Goal: Information Seeking & Learning: Learn about a topic

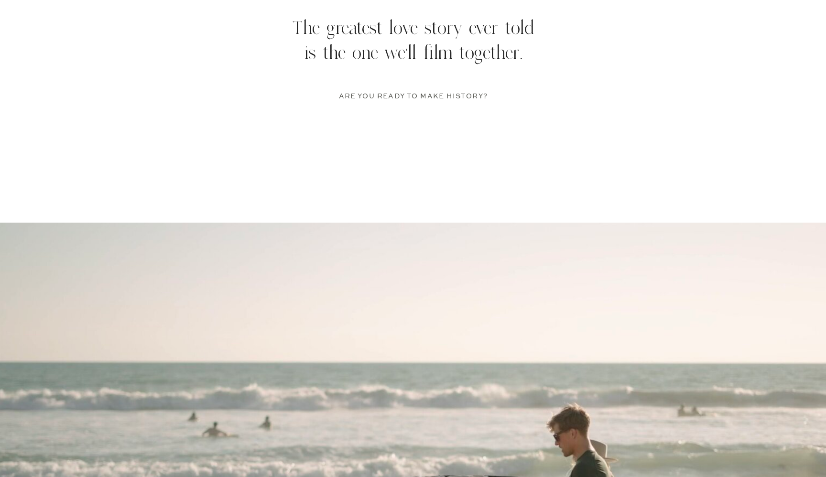
scroll to position [1859, 0]
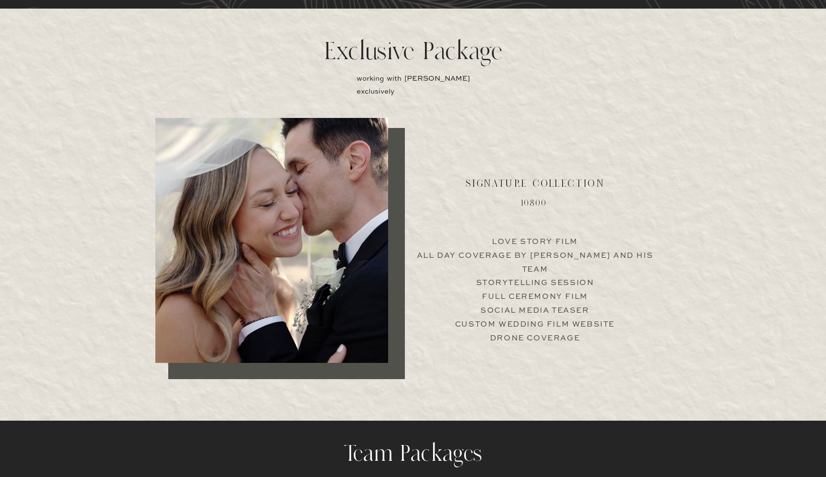
click at [479, 236] on p "Love Story Film All Day Coverage by [PERSON_NAME] and his team Storytelling Ses…" at bounding box center [534, 282] width 237 height 92
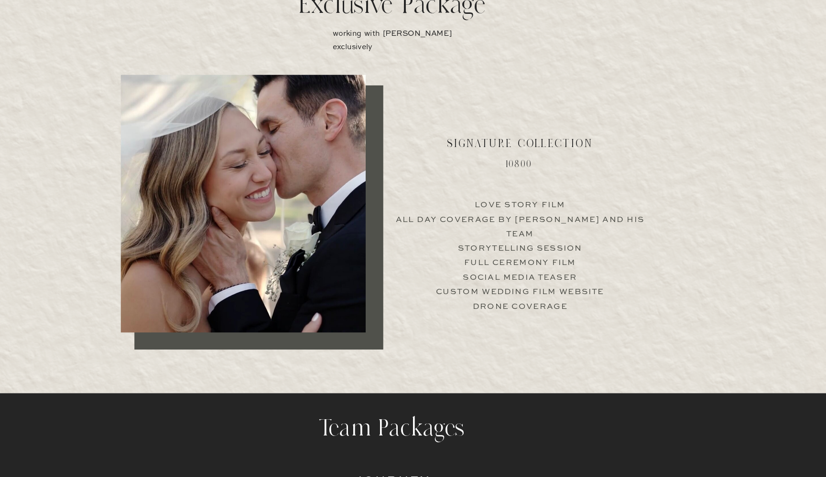
scroll to position [1864, 0]
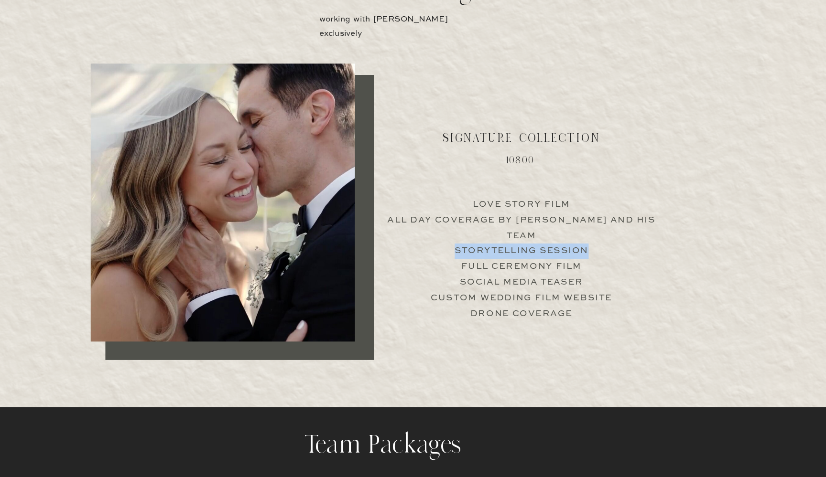
drag, startPoint x: 398, startPoint y: 208, endPoint x: 529, endPoint y: 206, distance: 131.9
click at [529, 230] on p "Love Story Film All Day Coverage by [PERSON_NAME] and his team Storytelling Ses…" at bounding box center [534, 276] width 237 height 92
drag, startPoint x: 522, startPoint y: 206, endPoint x: 400, endPoint y: 209, distance: 121.9
click at [416, 230] on p "Love Story Film All Day Coverage by [PERSON_NAME] and his team Storytelling Ses…" at bounding box center [534, 276] width 237 height 92
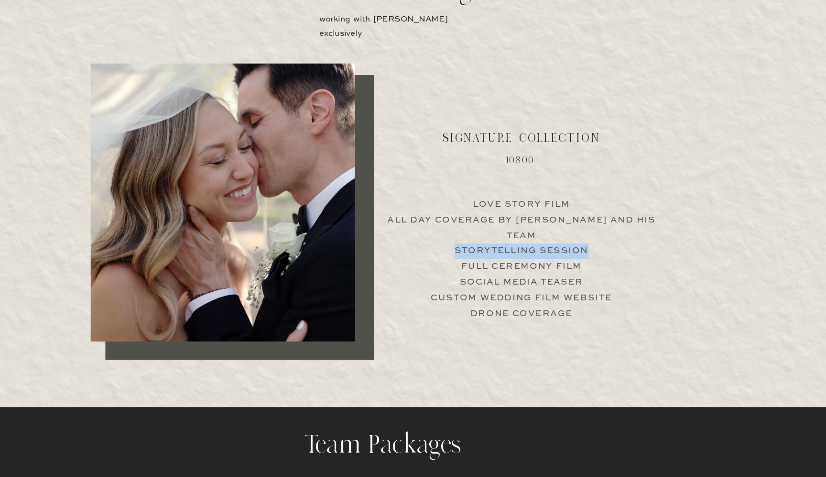
click at [416, 230] on p "Love Story Film All Day Coverage by [PERSON_NAME] and his team Storytelling Ses…" at bounding box center [534, 276] width 237 height 92
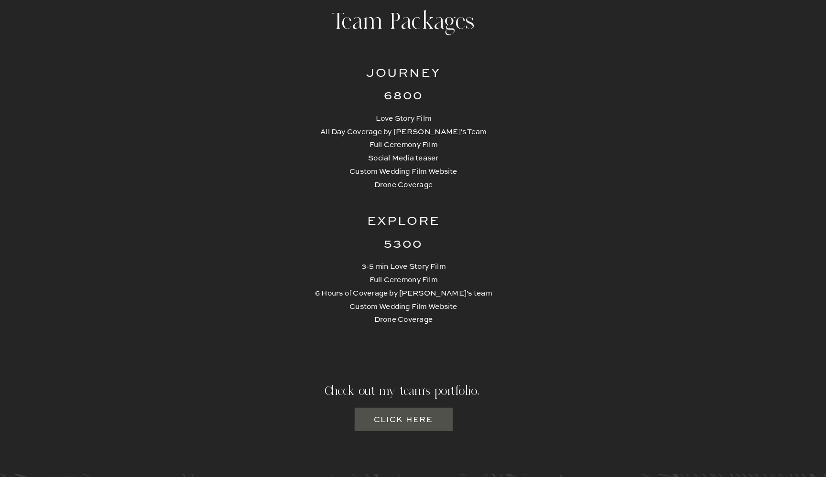
scroll to position [2240, 0]
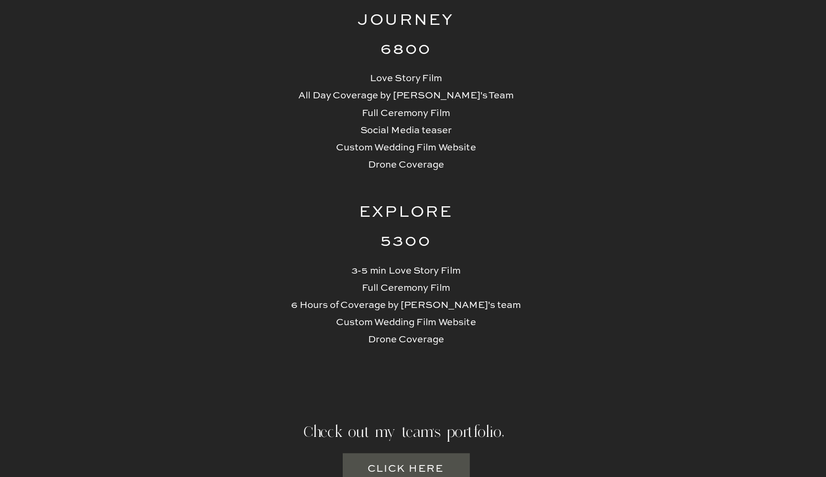
drag, startPoint x: 512, startPoint y: 45, endPoint x: 250, endPoint y: 44, distance: 262.4
drag, startPoint x: 262, startPoint y: 32, endPoint x: 262, endPoint y: 205, distance: 174.0
click at [323, 304] on p "3-5 min Love Story Film Full Ceremony Film 6 Hours of Coverage by [PERSON_NAME]…" at bounding box center [413, 349] width 181 height 91
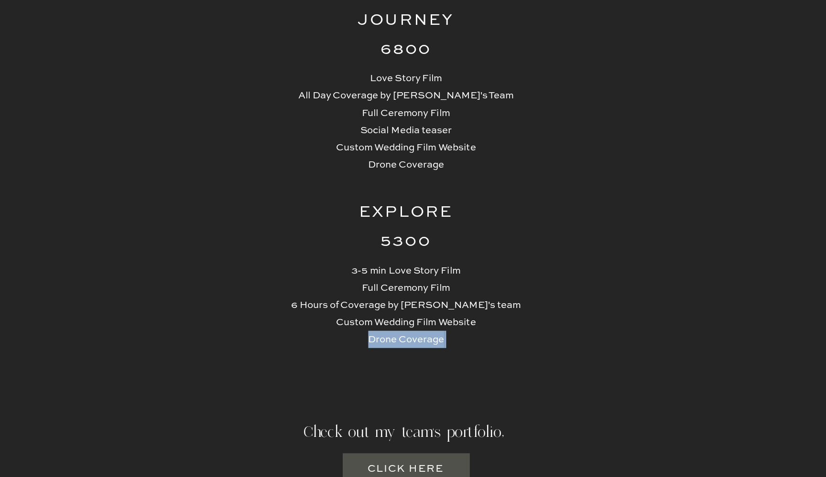
drag, startPoint x: 276, startPoint y: 255, endPoint x: 341, endPoint y: 259, distance: 65.1
click at [341, 304] on p "3-5 min Love Story Film Full Ceremony Film 6 Hours of Coverage by [PERSON_NAME]…" at bounding box center [413, 349] width 181 height 91
drag, startPoint x: 341, startPoint y: 259, endPoint x: 264, endPoint y: 251, distance: 77.4
click at [323, 304] on p "3-5 min Love Story Film Full Ceremony Film 6 Hours of Coverage by [PERSON_NAME]…" at bounding box center [413, 349] width 181 height 91
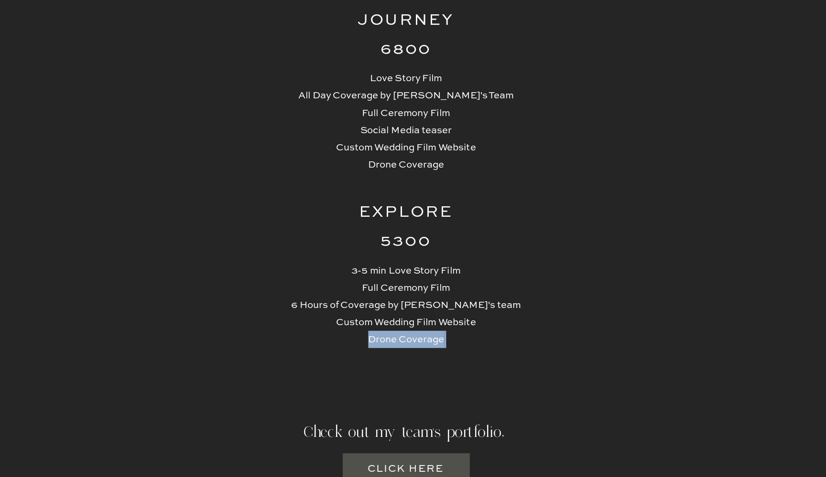
click at [323, 304] on p "3-5 min Love Story Film Full Ceremony Film 6 Hours of Coverage by [PERSON_NAME]…" at bounding box center [413, 349] width 181 height 91
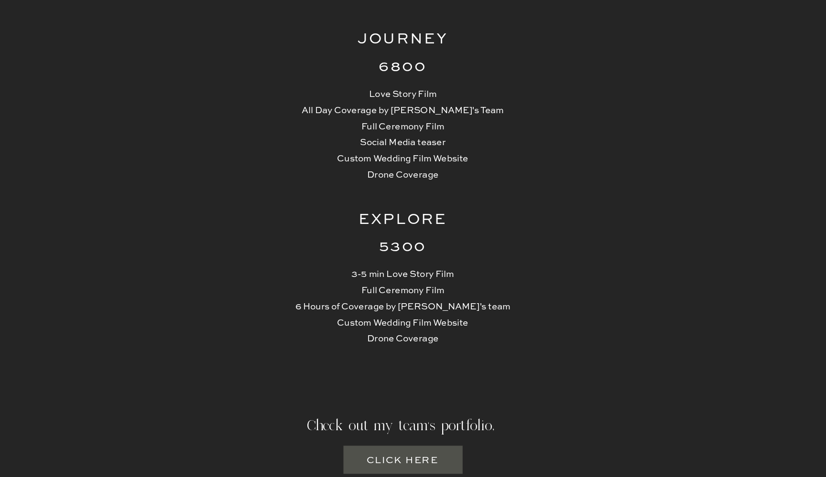
click at [323, 247] on p "3-5 min Love Story Film Full Ceremony Film 6 Hours of Coverage by [PERSON_NAME]…" at bounding box center [413, 258] width 181 height 91
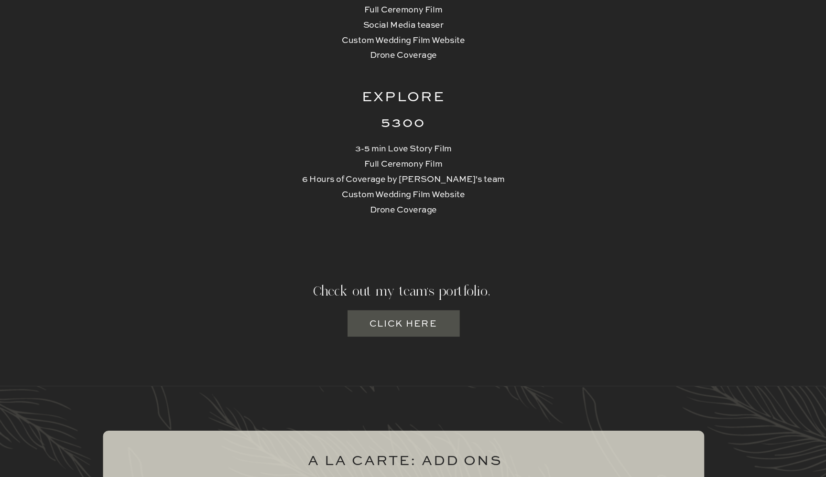
scroll to position [2347, 0]
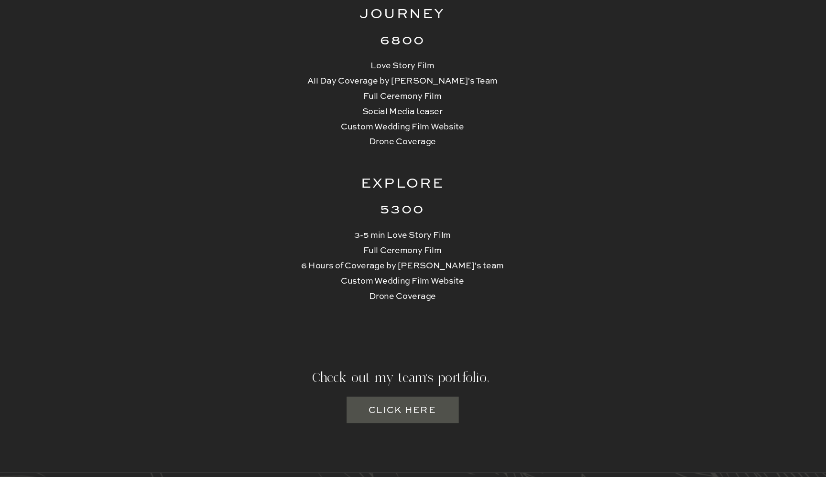
click at [384, 349] on h3 "Click here" at bounding box center [413, 352] width 58 height 12
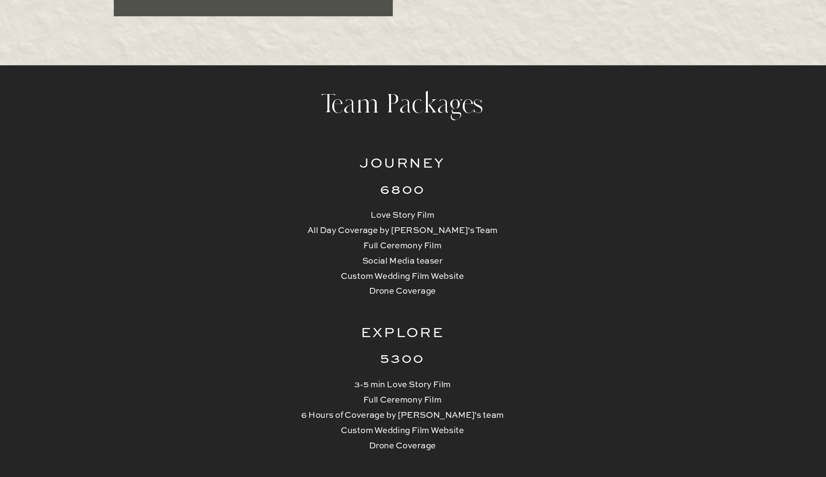
scroll to position [2219, 0]
